Goal: Task Accomplishment & Management: Manage account settings

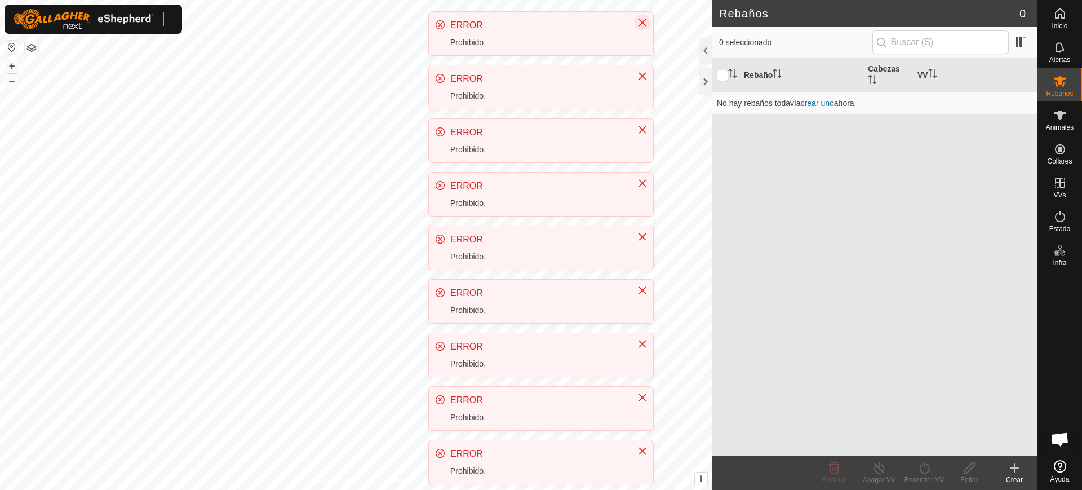
click at [641, 17] on button "Close" at bounding box center [642, 23] width 16 height 16
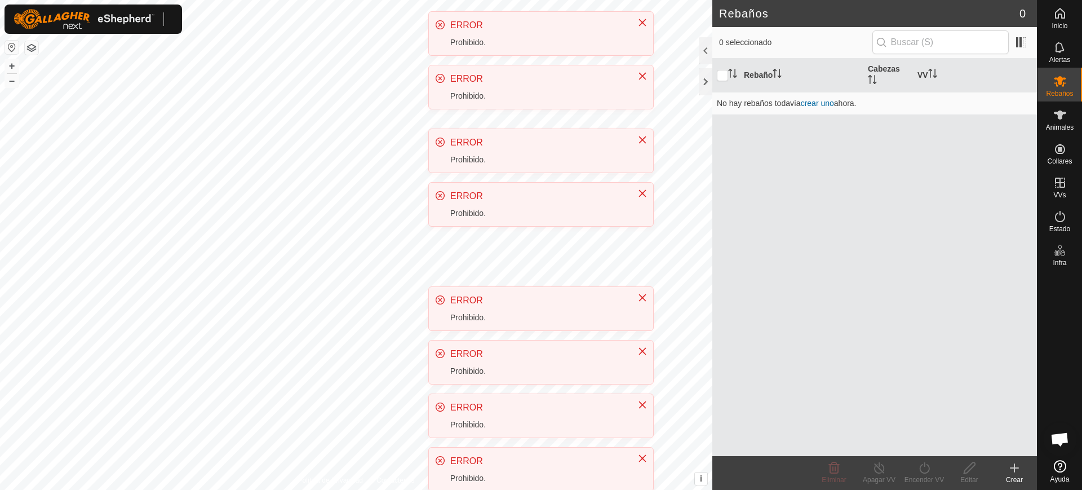
click at [641, 17] on button "Close" at bounding box center [642, 23] width 16 height 16
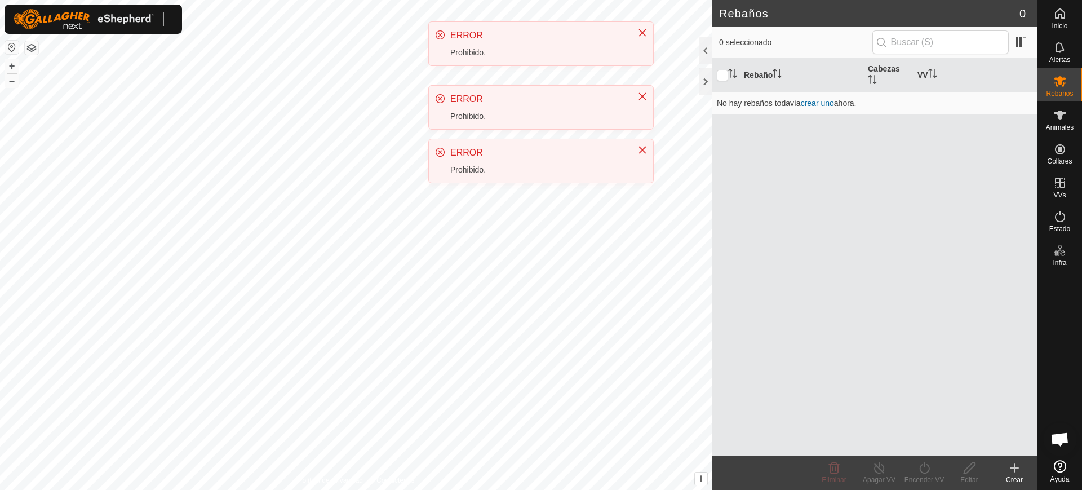
click at [641, 17] on button "Close" at bounding box center [642, 22] width 16 height 16
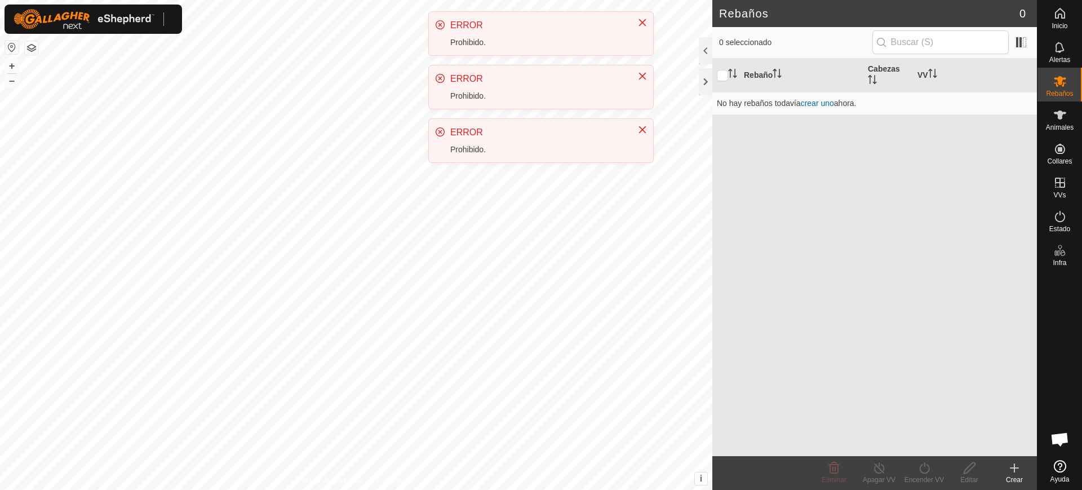
click at [641, 17] on button "Close" at bounding box center [642, 23] width 16 height 16
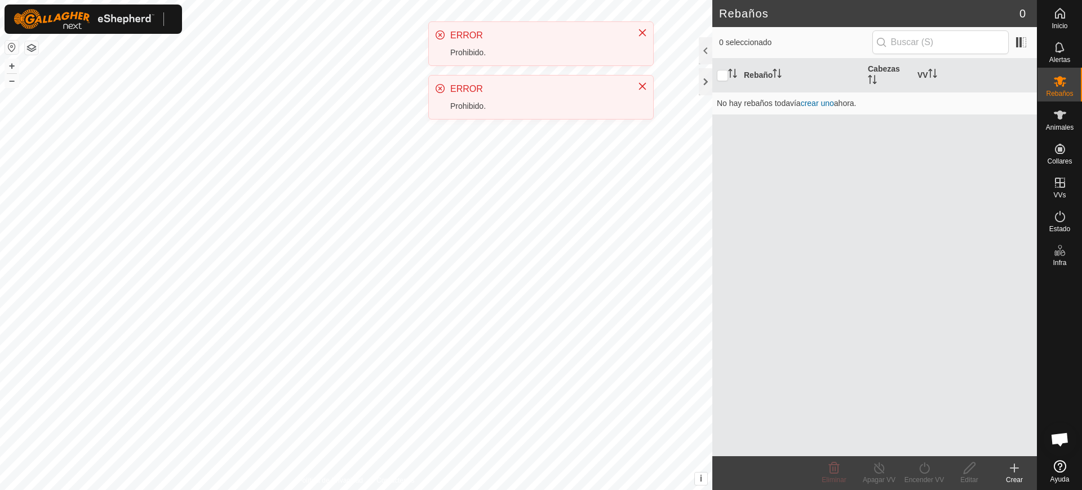
click at [641, 17] on button "Close" at bounding box center [642, 22] width 16 height 16
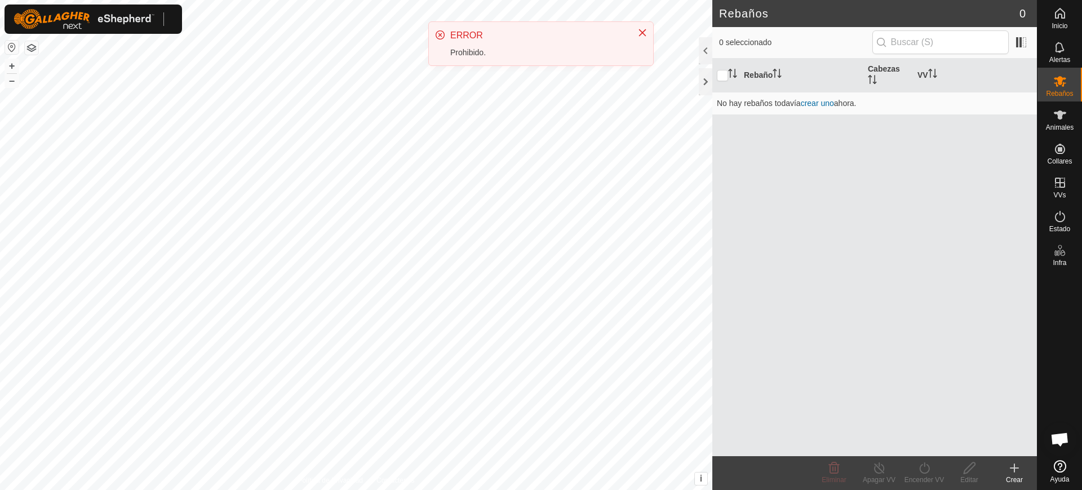
click at [641, 25] on button "Close" at bounding box center [642, 33] width 16 height 16
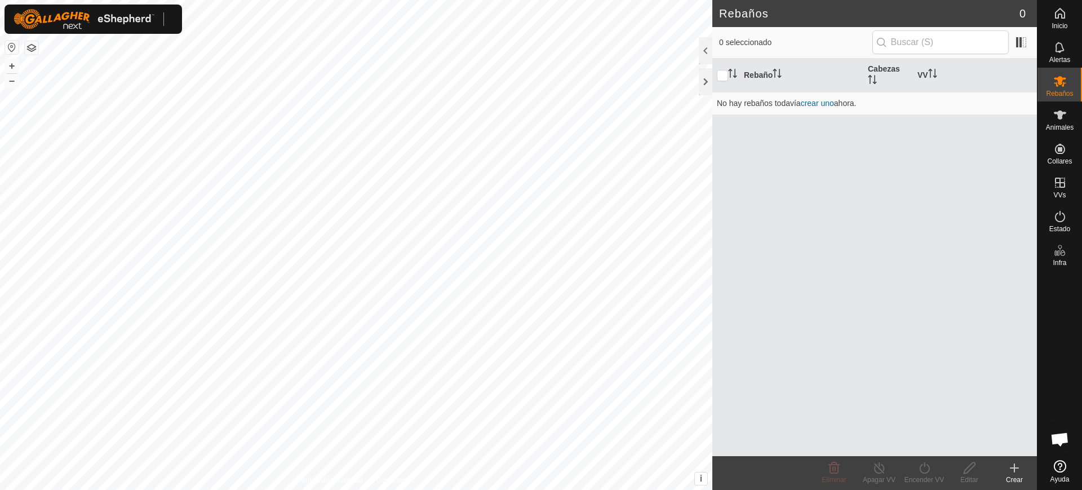
click at [641, 17] on button "Close" at bounding box center [642, 22] width 16 height 16
click at [12, 42] on button "button" at bounding box center [12, 48] width 14 height 14
click at [15, 48] on button "button" at bounding box center [12, 48] width 14 height 14
click at [10, 45] on button "button" at bounding box center [12, 48] width 14 height 14
click at [9, 47] on button "button" at bounding box center [12, 48] width 14 height 14
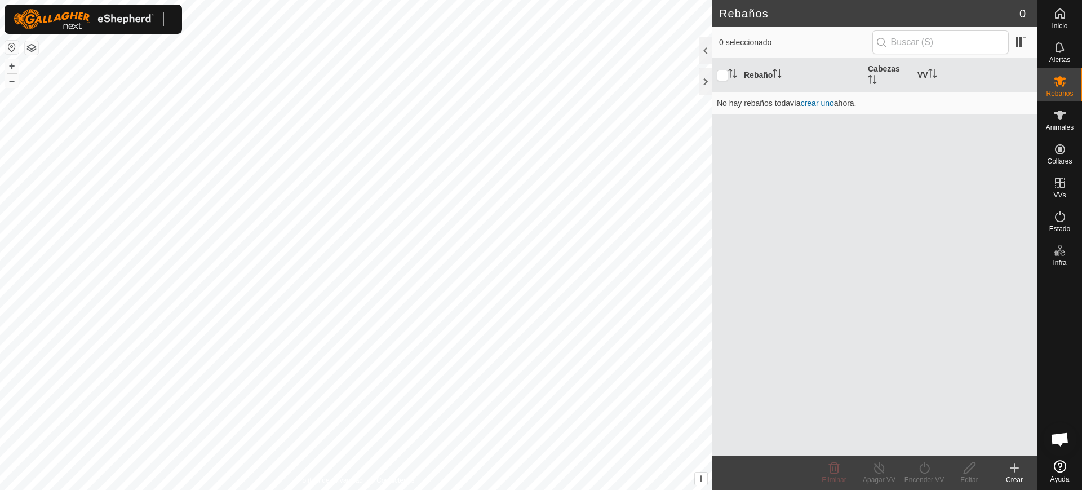
click at [9, 47] on button "button" at bounding box center [12, 48] width 14 height 14
click at [1058, 118] on icon at bounding box center [1059, 114] width 12 height 9
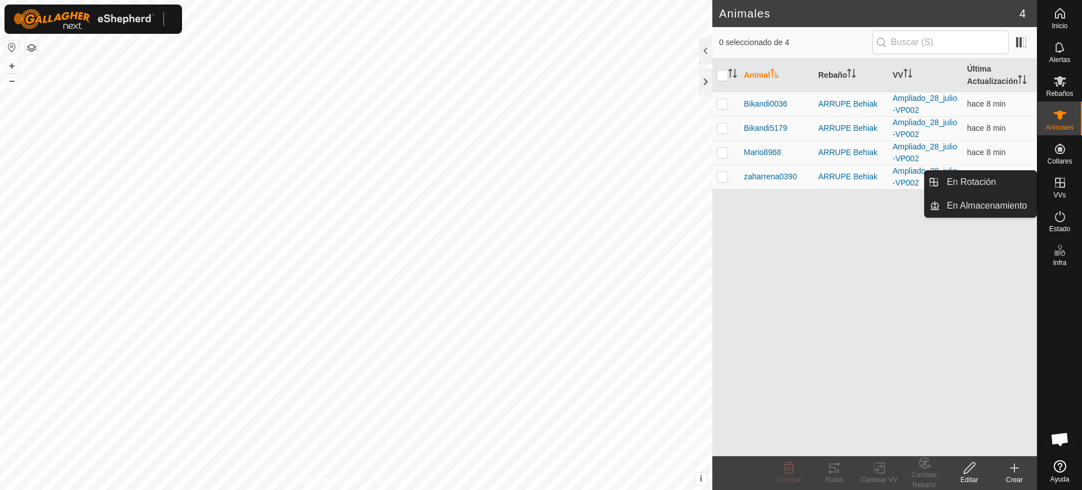
click at [1060, 184] on icon at bounding box center [1060, 183] width 14 height 14
click at [975, 185] on link "En Rotación" at bounding box center [988, 182] width 96 height 23
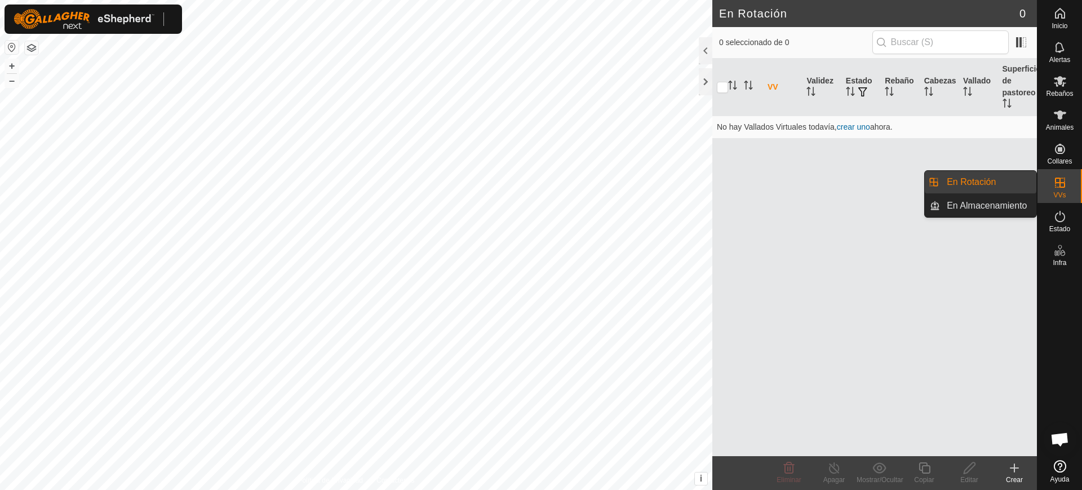
click at [1063, 196] on span "VVs" at bounding box center [1059, 195] width 12 height 7
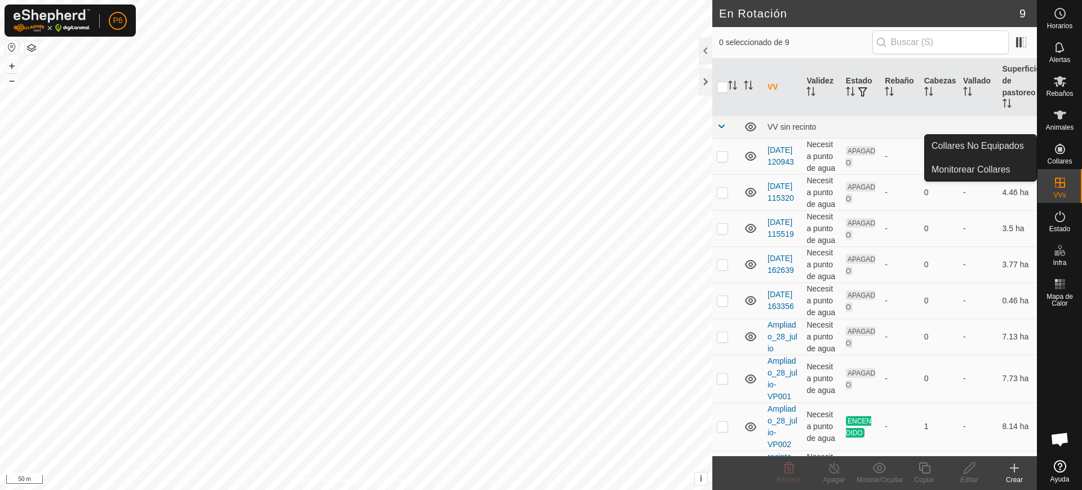
drag, startPoint x: 1064, startPoint y: 135, endPoint x: 1060, endPoint y: 146, distance: 11.4
click at [1064, 147] on icon at bounding box center [1060, 149] width 14 height 14
click at [1021, 139] on link "Collares No Equipados" at bounding box center [980, 146] width 112 height 23
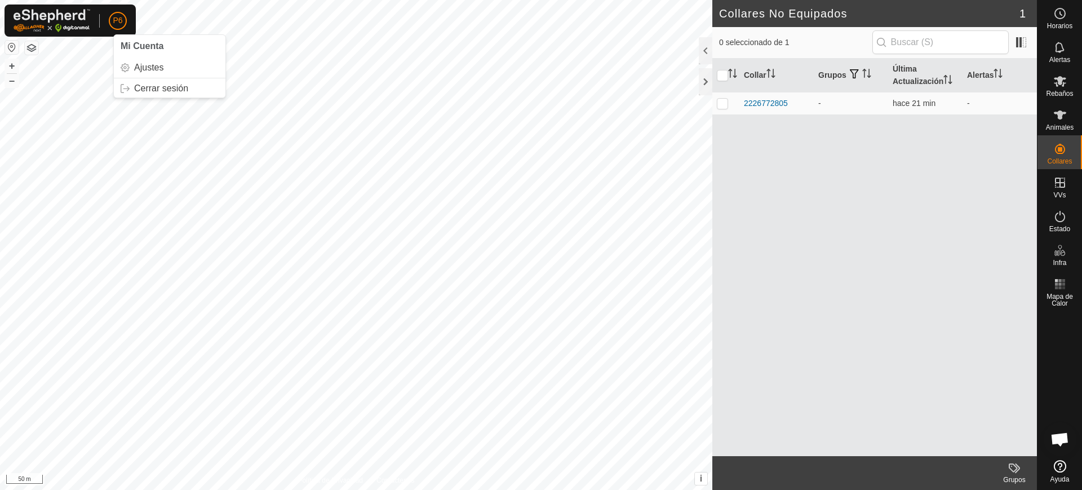
click at [116, 15] on span "P6" at bounding box center [118, 21] width 10 height 12
click at [136, 84] on link "Cerrar sesión" at bounding box center [170, 88] width 112 height 18
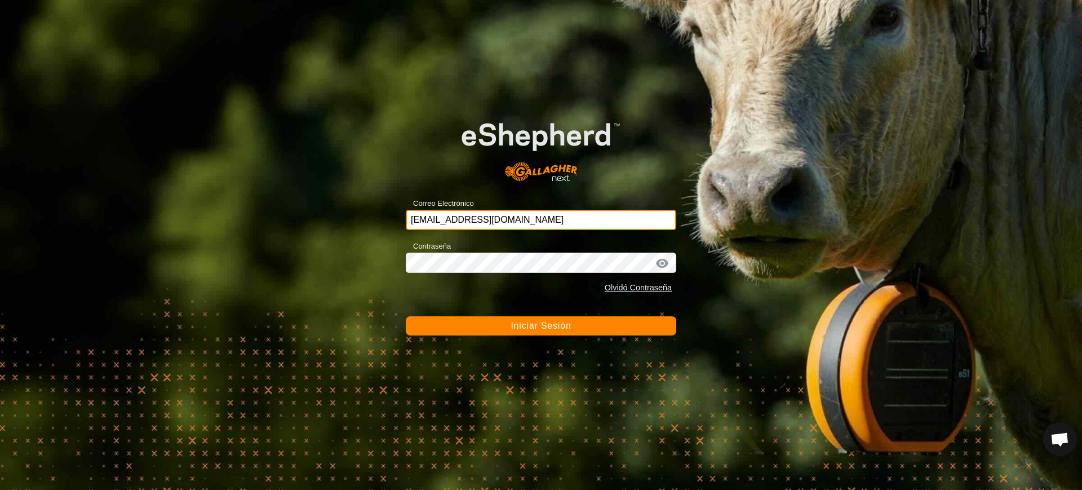
click at [553, 221] on input "[EMAIL_ADDRESS][DOMAIN_NAME]" at bounding box center [541, 220] width 270 height 20
click at [495, 214] on input "[EMAIL_ADDRESS][DOMAIN_NAME]" at bounding box center [541, 220] width 270 height 20
type input "s"
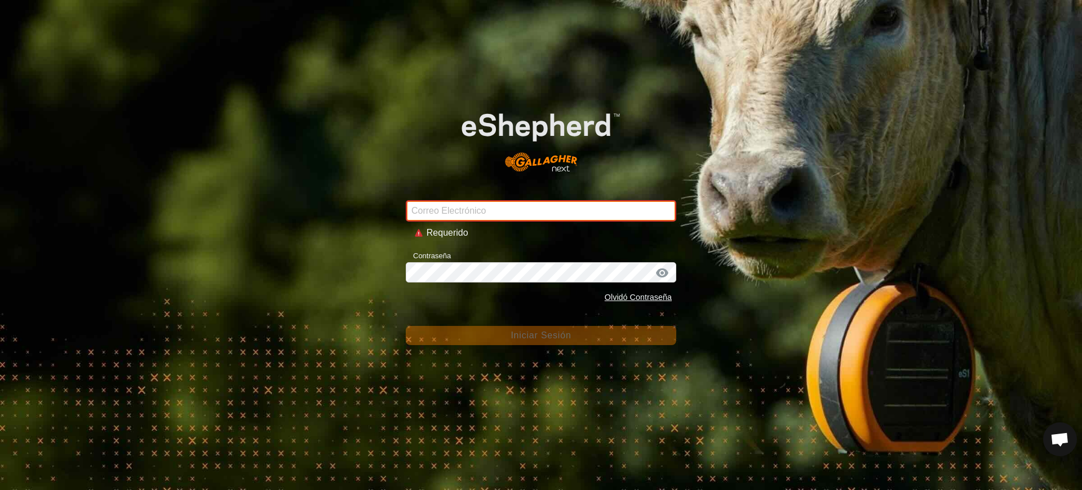
type input "[EMAIL_ADDRESS][DOMAIN_NAME]"
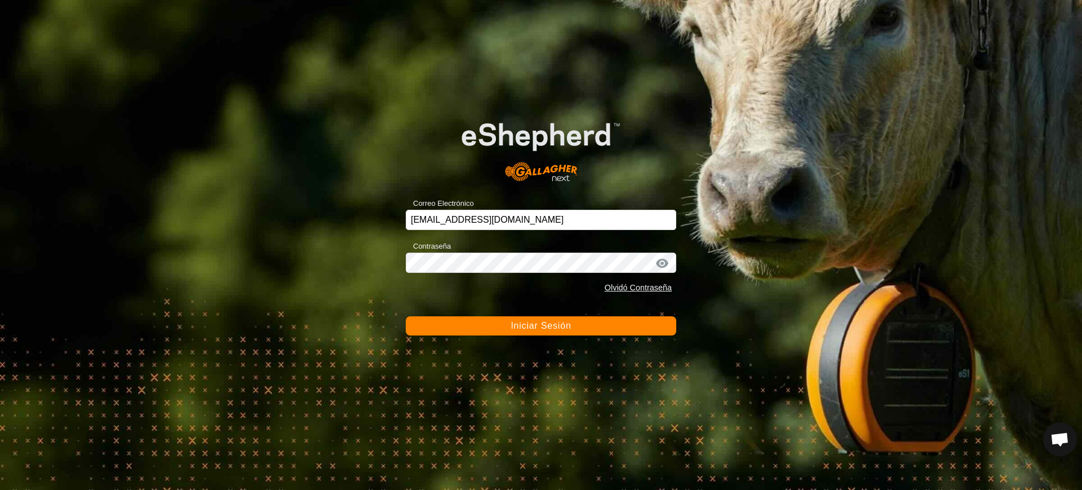
click at [553, 326] on span "Iniciar Sesión" at bounding box center [540, 326] width 60 height 10
